Goal: Task Accomplishment & Management: Manage account settings

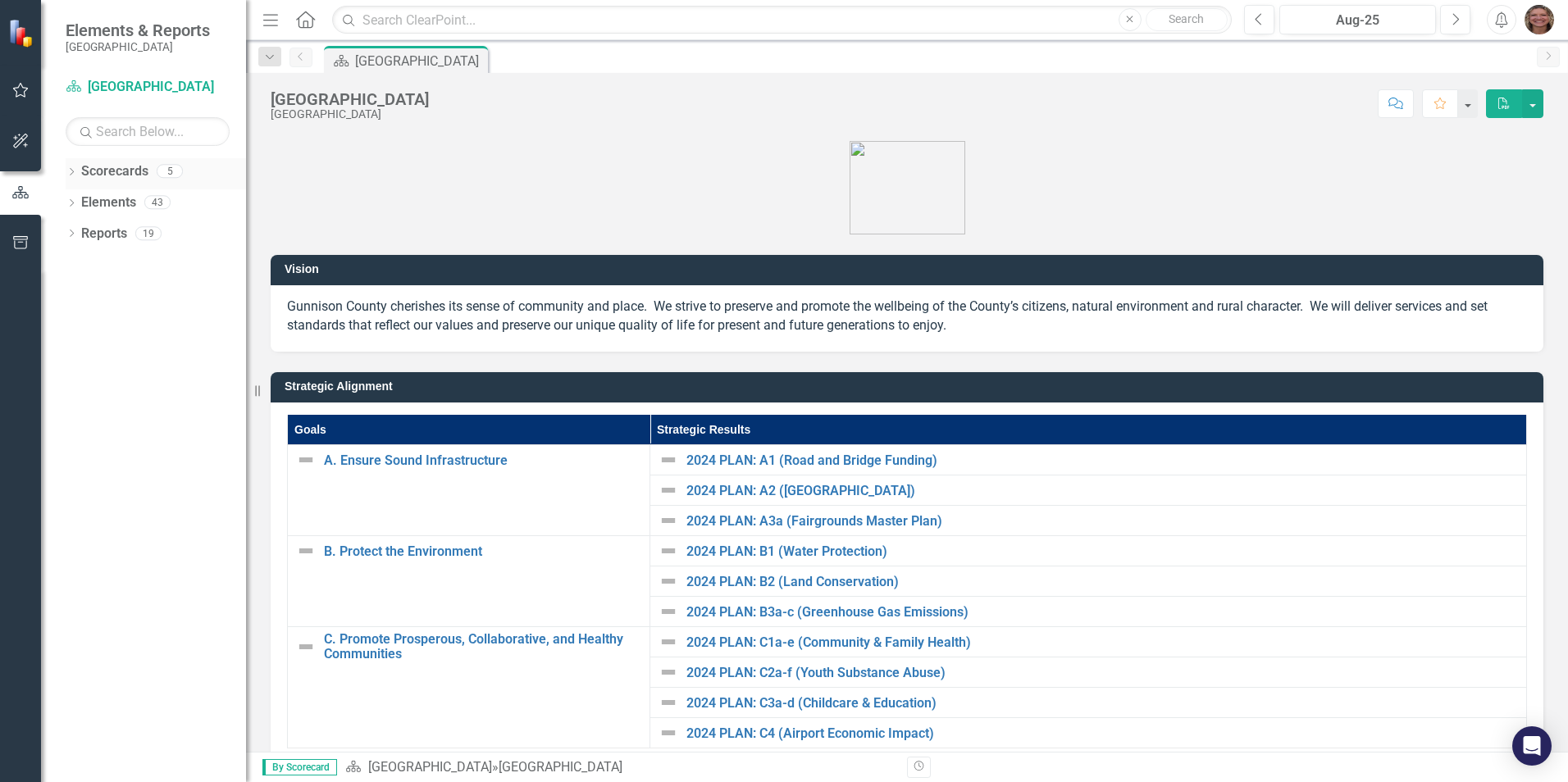
click at [73, 171] on icon "Dropdown" at bounding box center [71, 173] width 11 height 9
click at [78, 199] on icon at bounding box center [80, 202] width 4 height 9
click at [98, 233] on icon "Dropdown" at bounding box center [96, 232] width 12 height 9
click at [138, 256] on link "Airport Administration Program" at bounding box center [184, 265] width 123 height 19
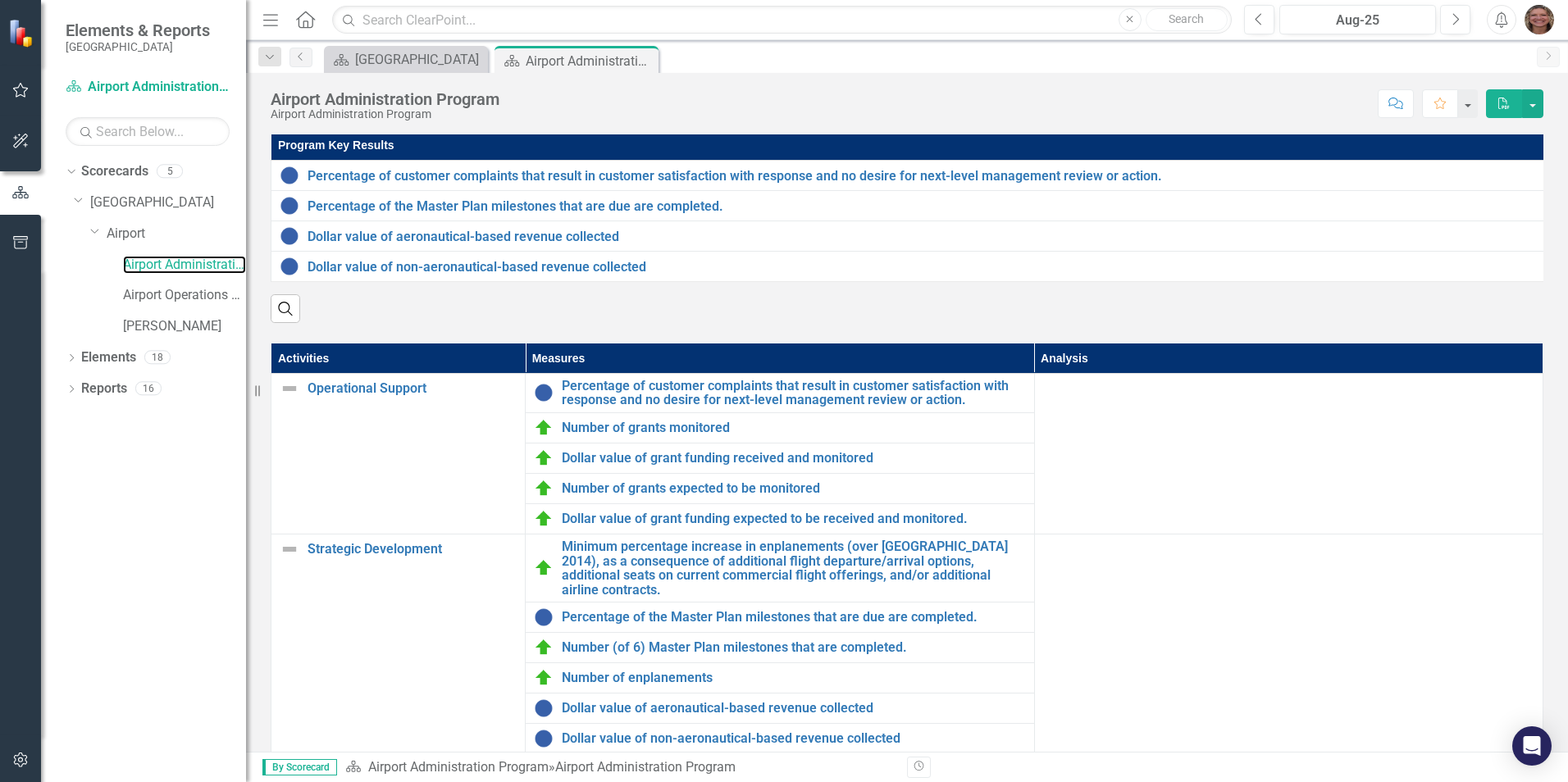
scroll to position [246, 0]
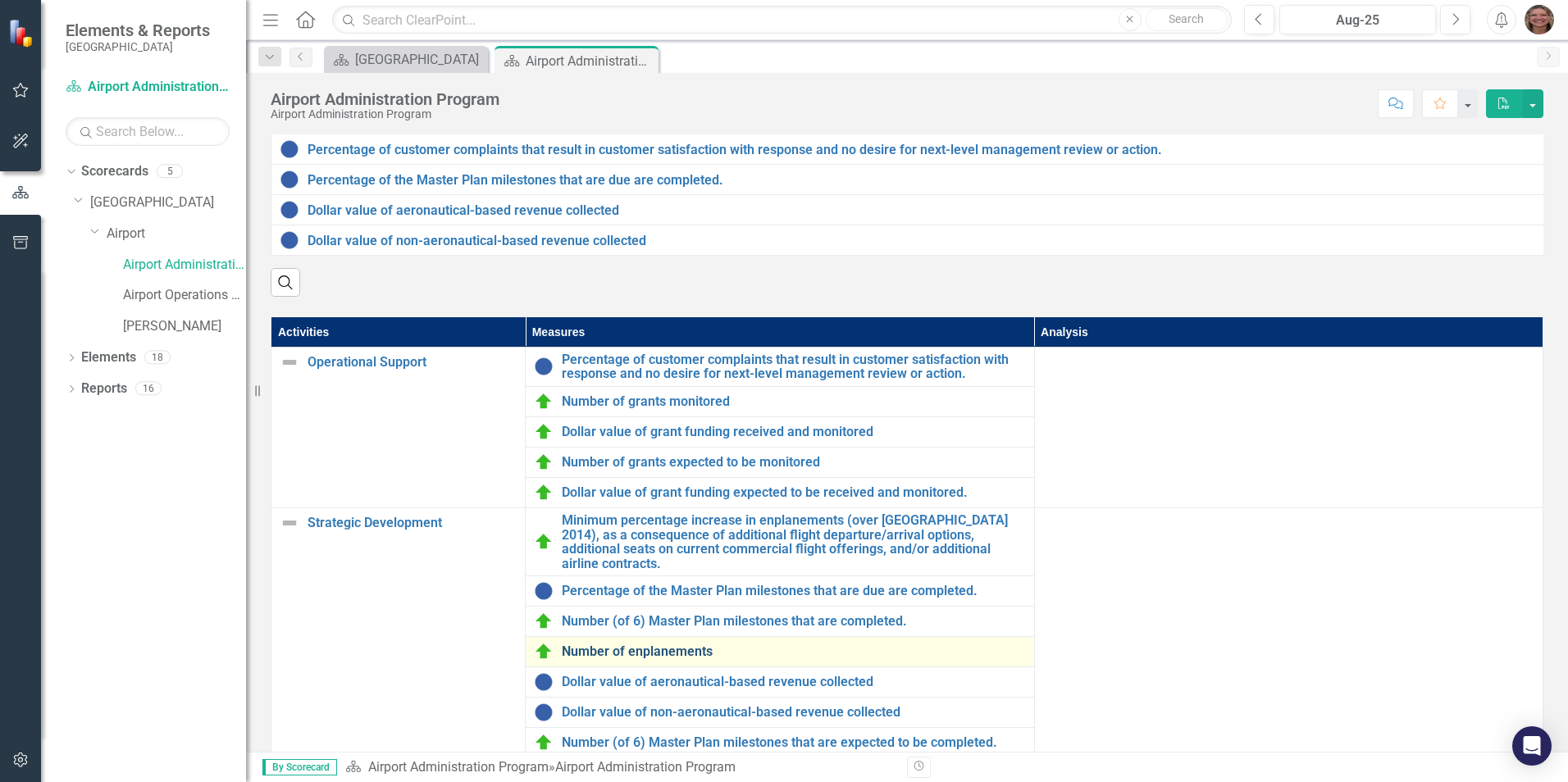
click at [640, 649] on link "Number of enplanements" at bounding box center [793, 651] width 464 height 15
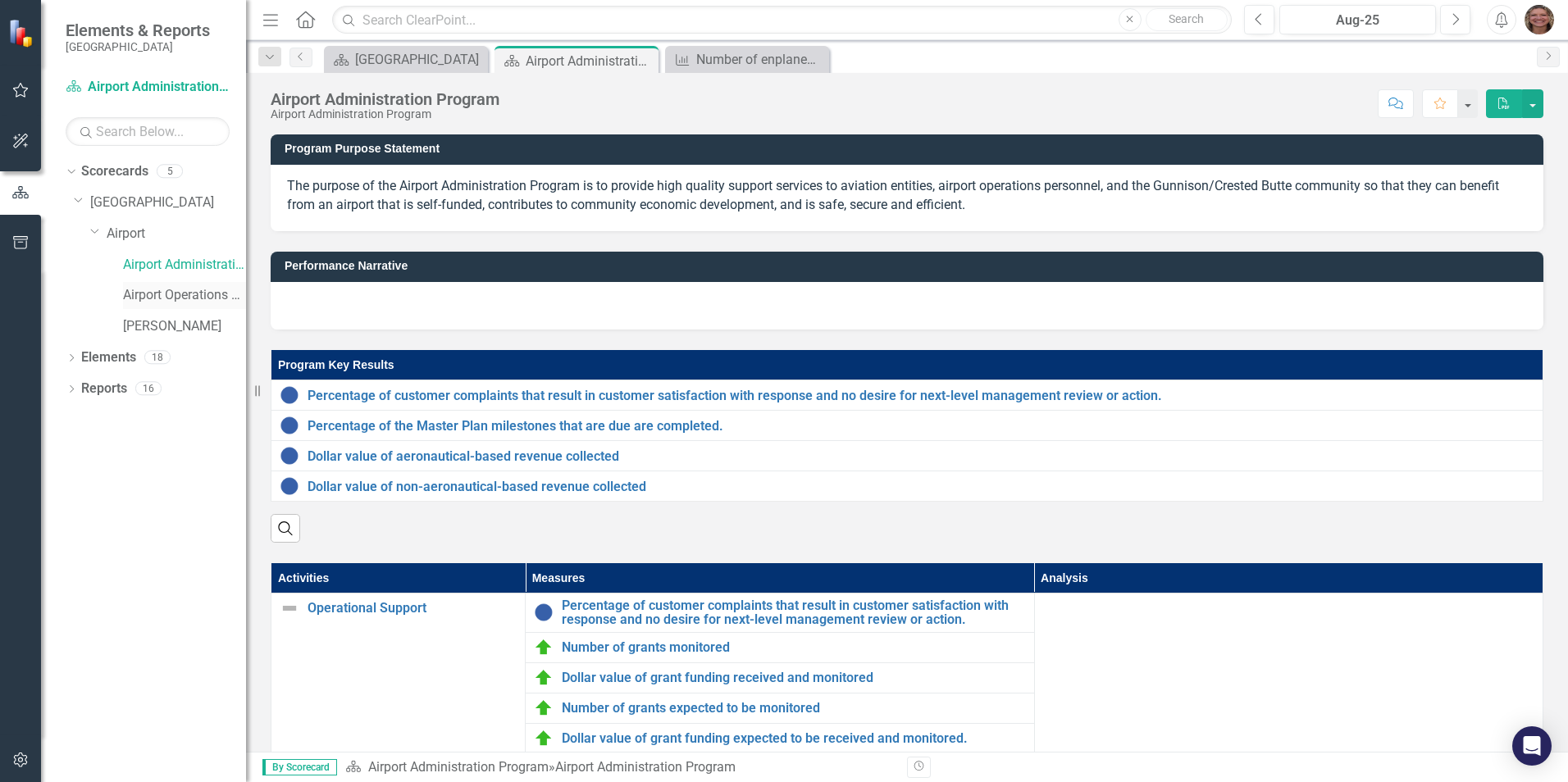
click at [194, 290] on link "Airport Operations Program" at bounding box center [184, 296] width 123 height 19
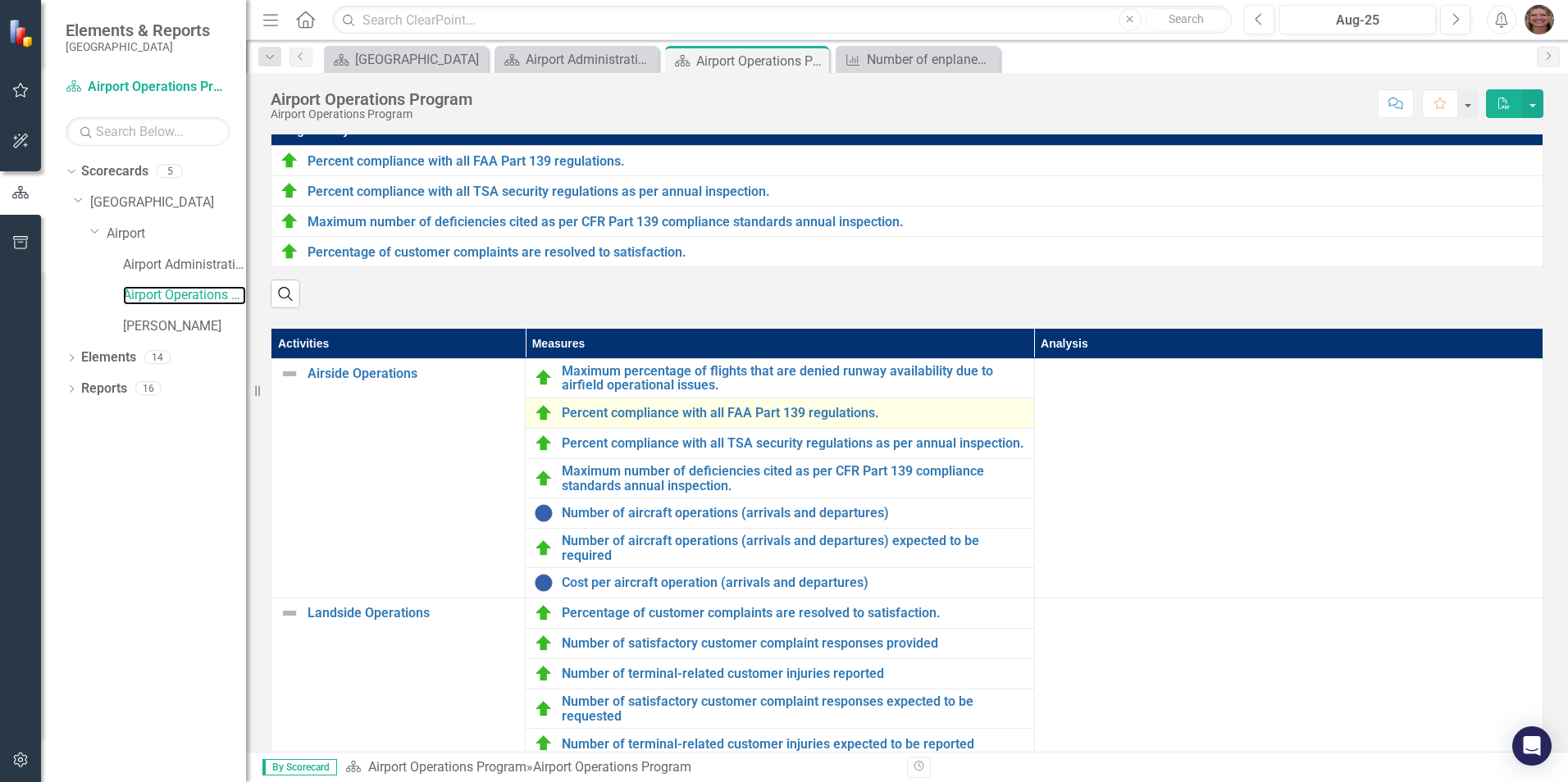
scroll to position [246, 0]
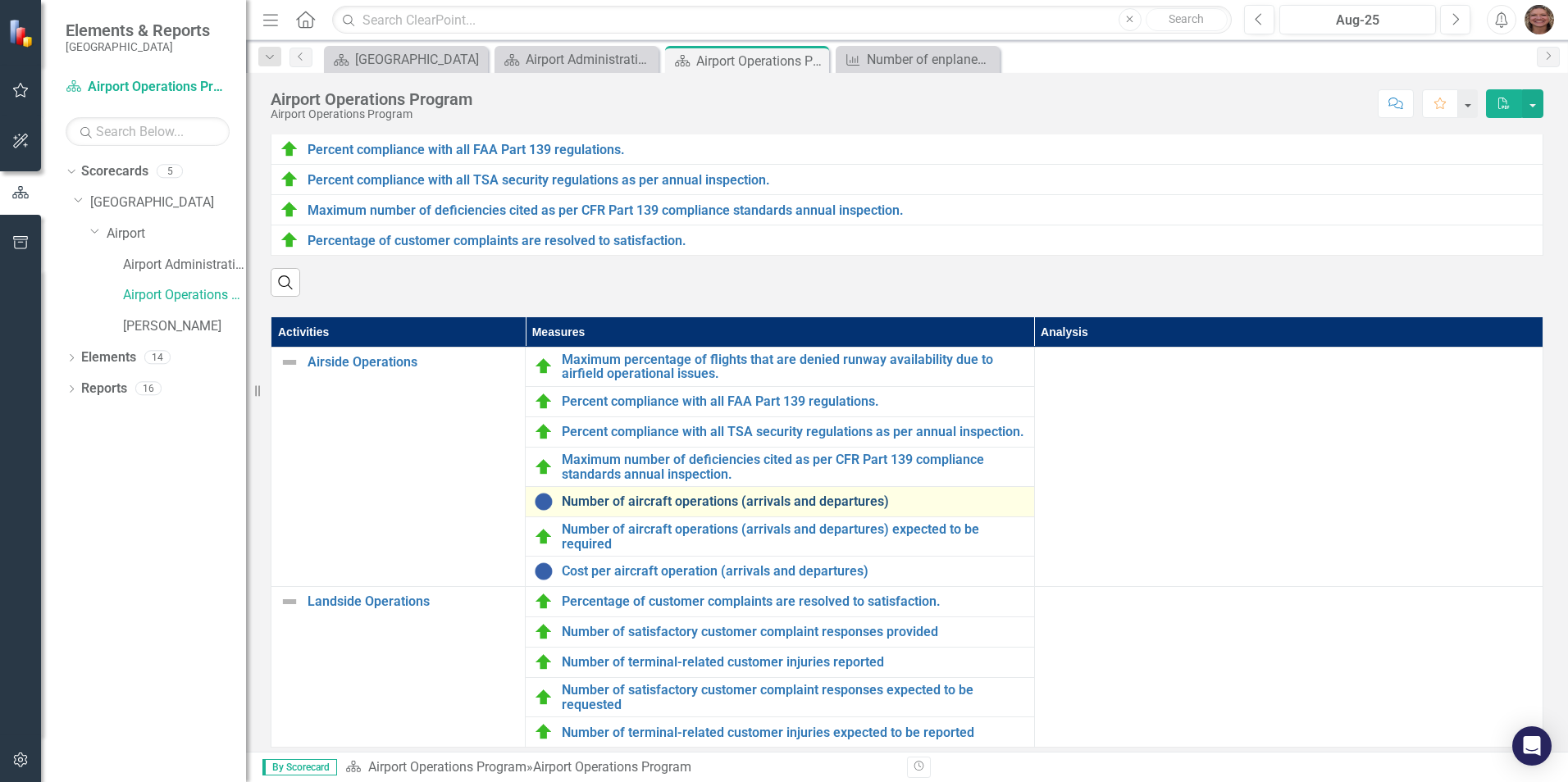
click at [715, 509] on link "Number of aircraft operations (arrivals and departures)" at bounding box center [793, 502] width 464 height 15
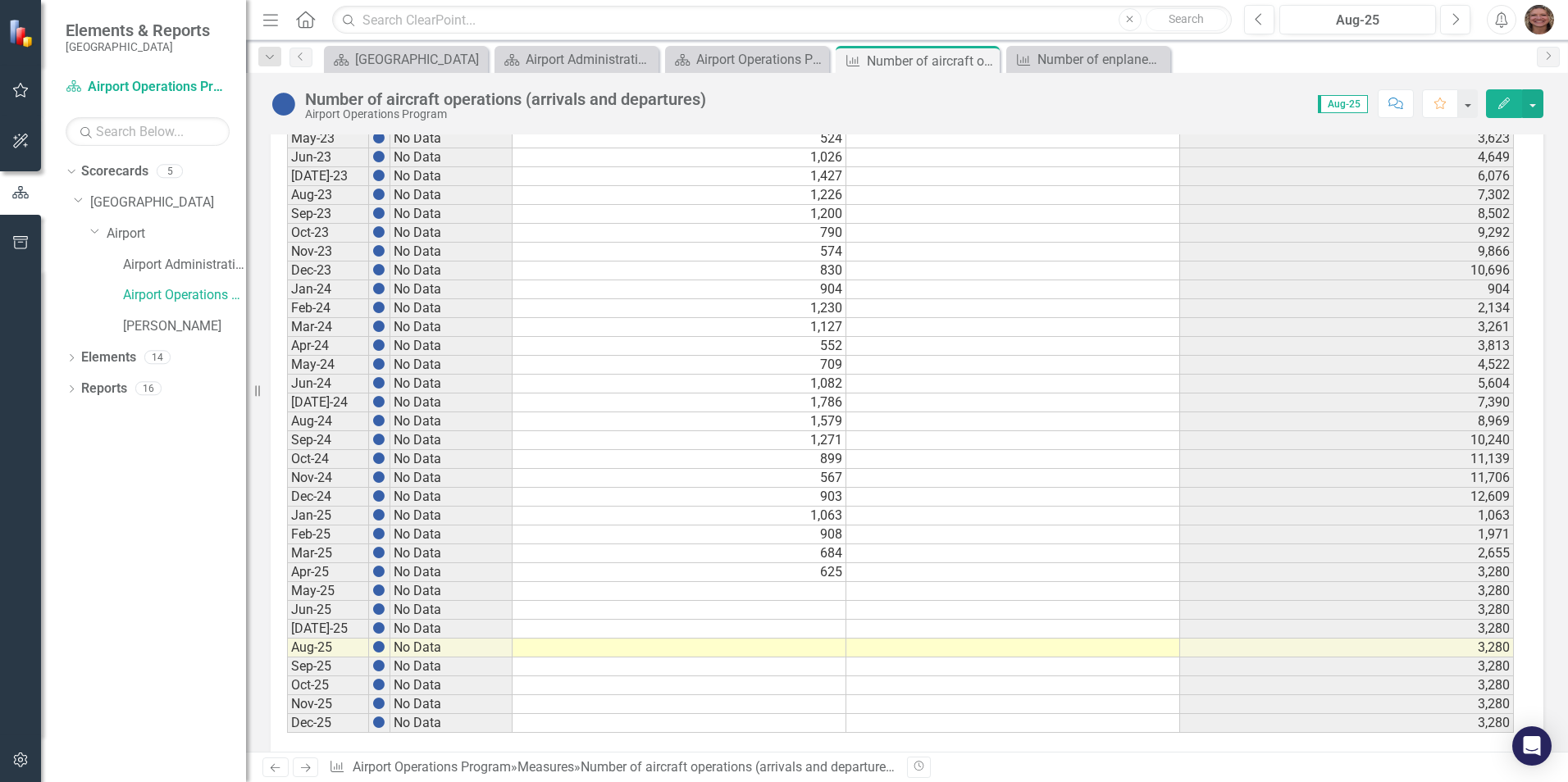
scroll to position [3630, 0]
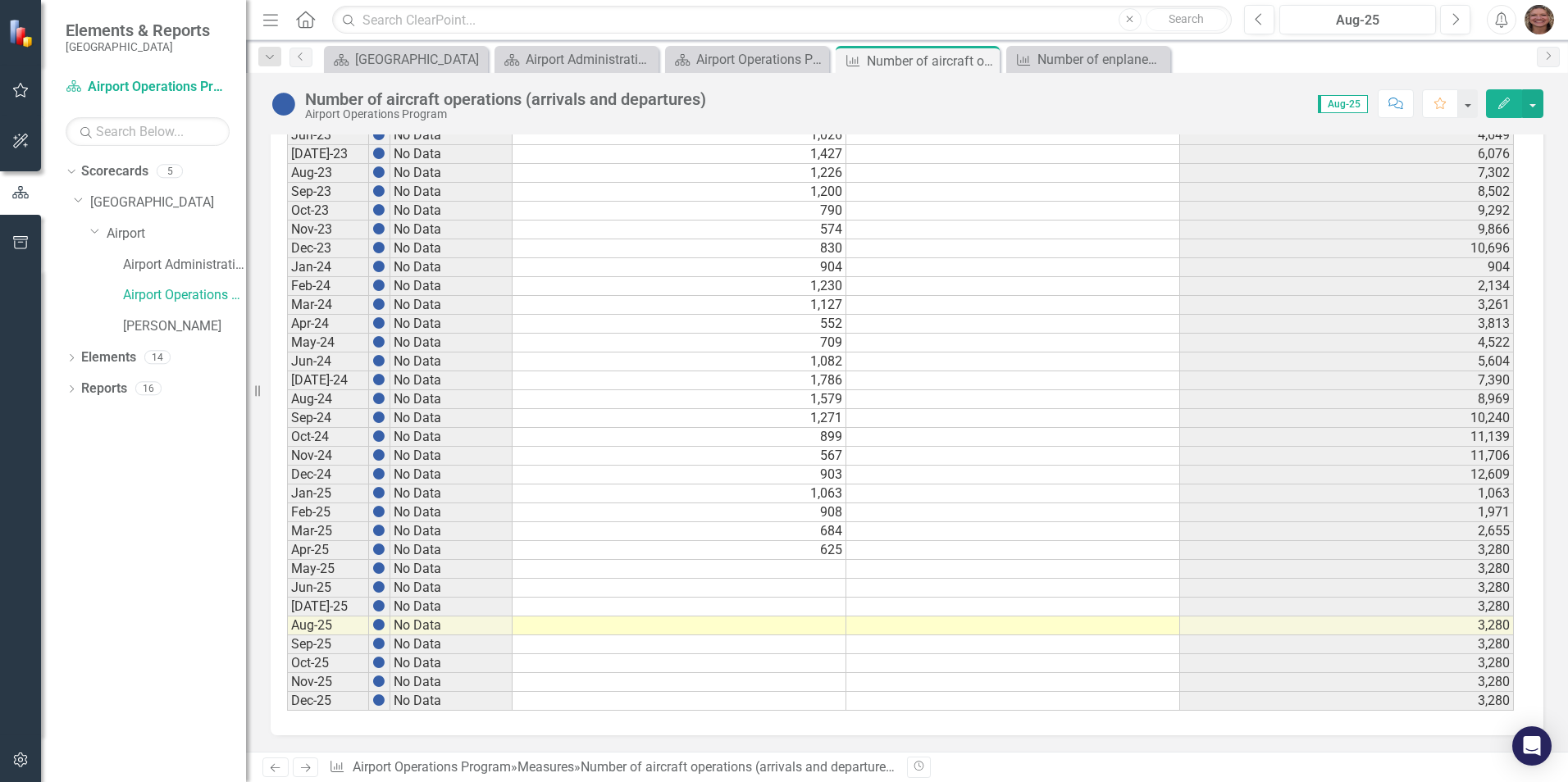
click at [828, 496] on td "1,063" at bounding box center [680, 494] width 334 height 19
click at [830, 533] on td "684" at bounding box center [680, 532] width 334 height 19
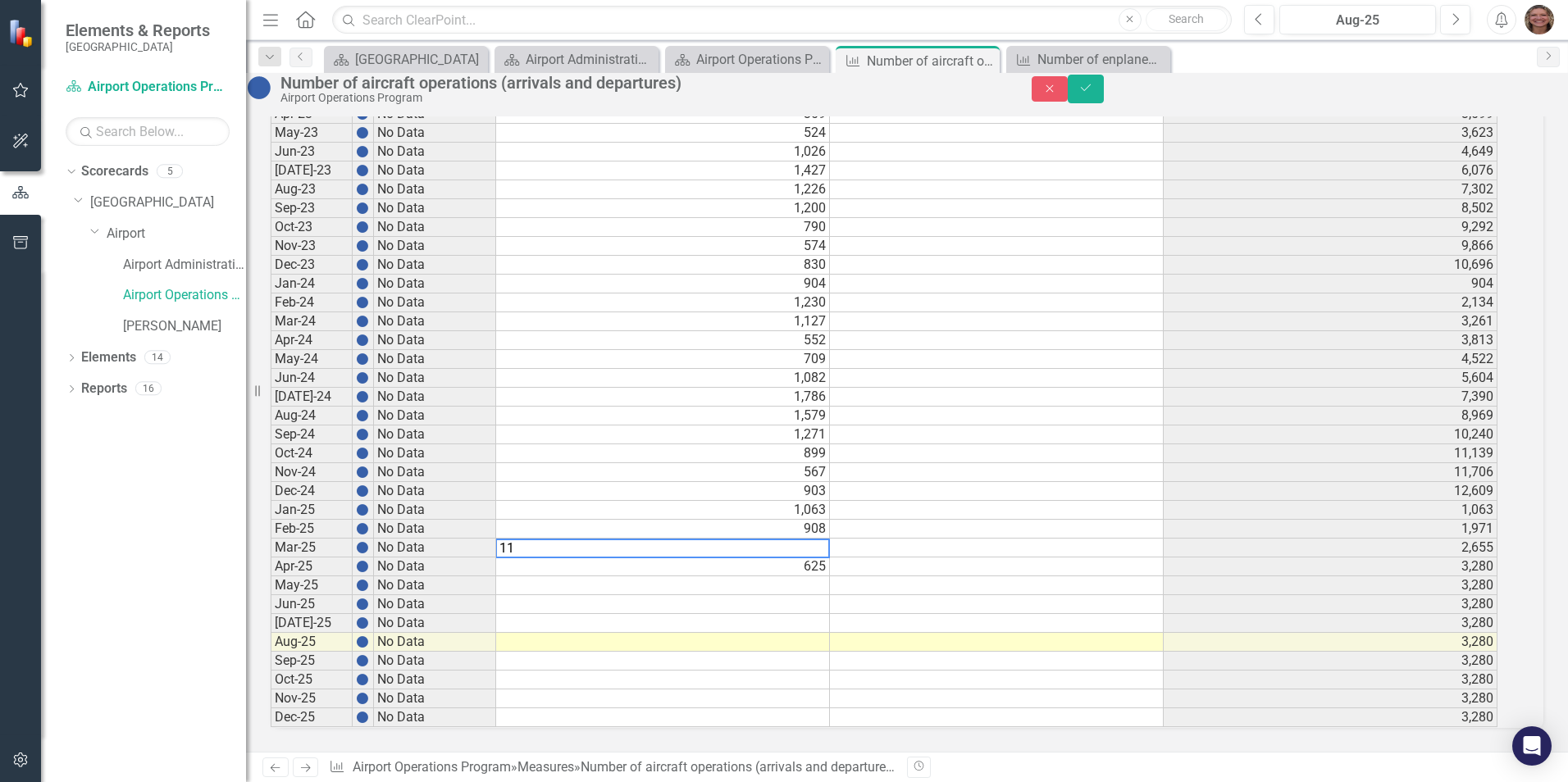
scroll to position [3640, 0]
type textarea "709"
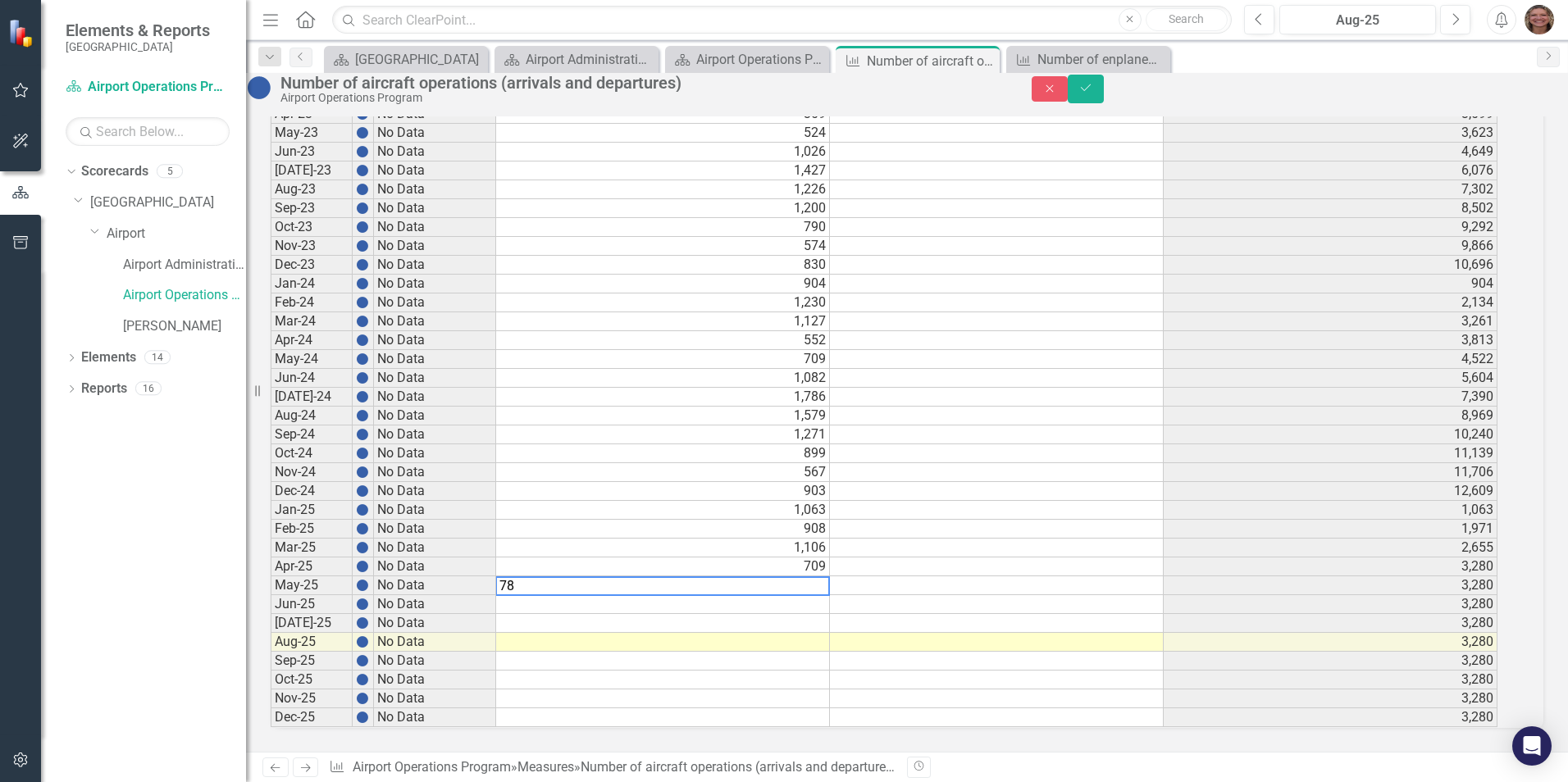
type textarea "781"
type textarea "1073"
